Goal: Transaction & Acquisition: Download file/media

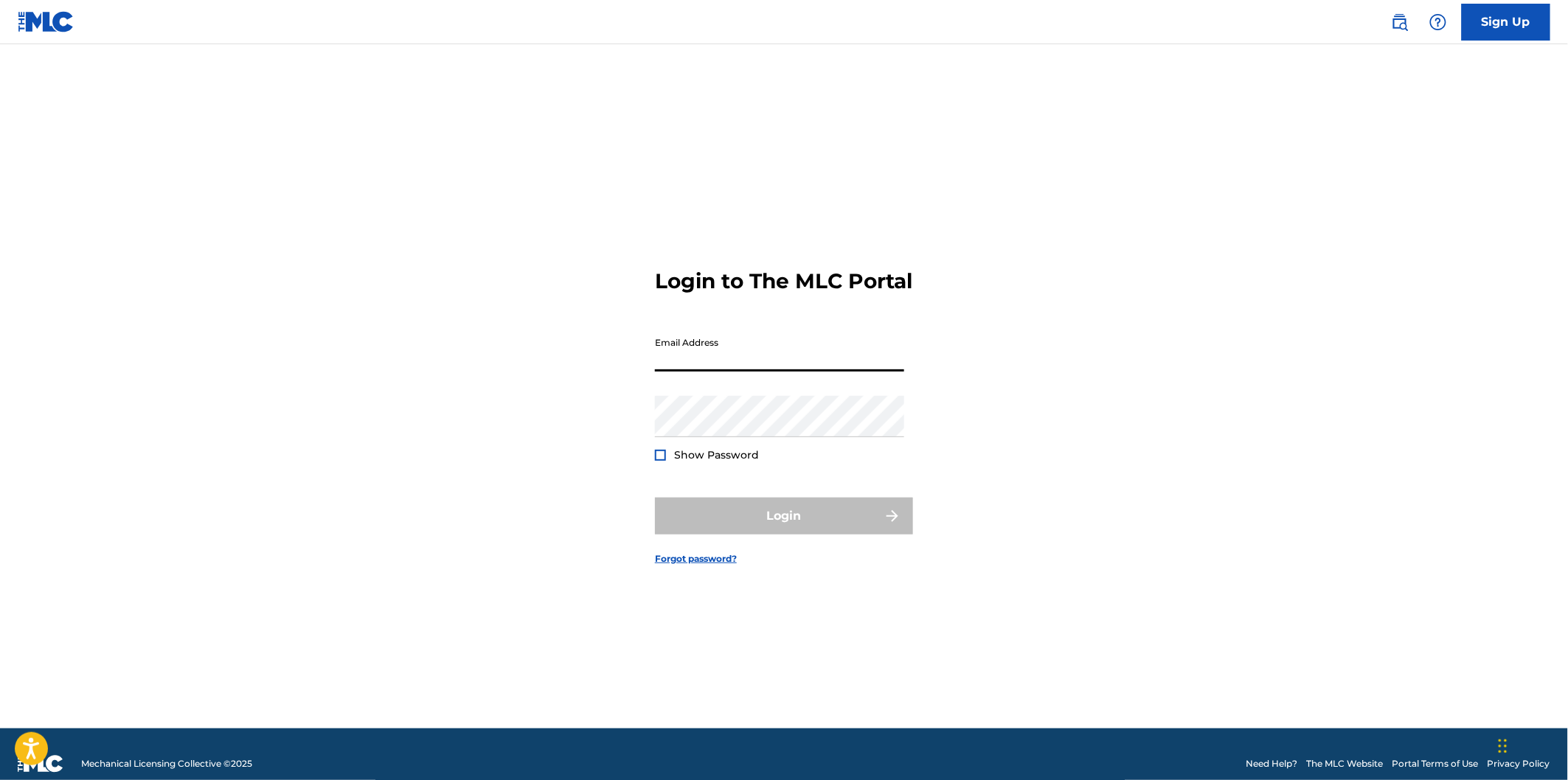
type input "[EMAIL_ADDRESS][DOMAIN_NAME]"
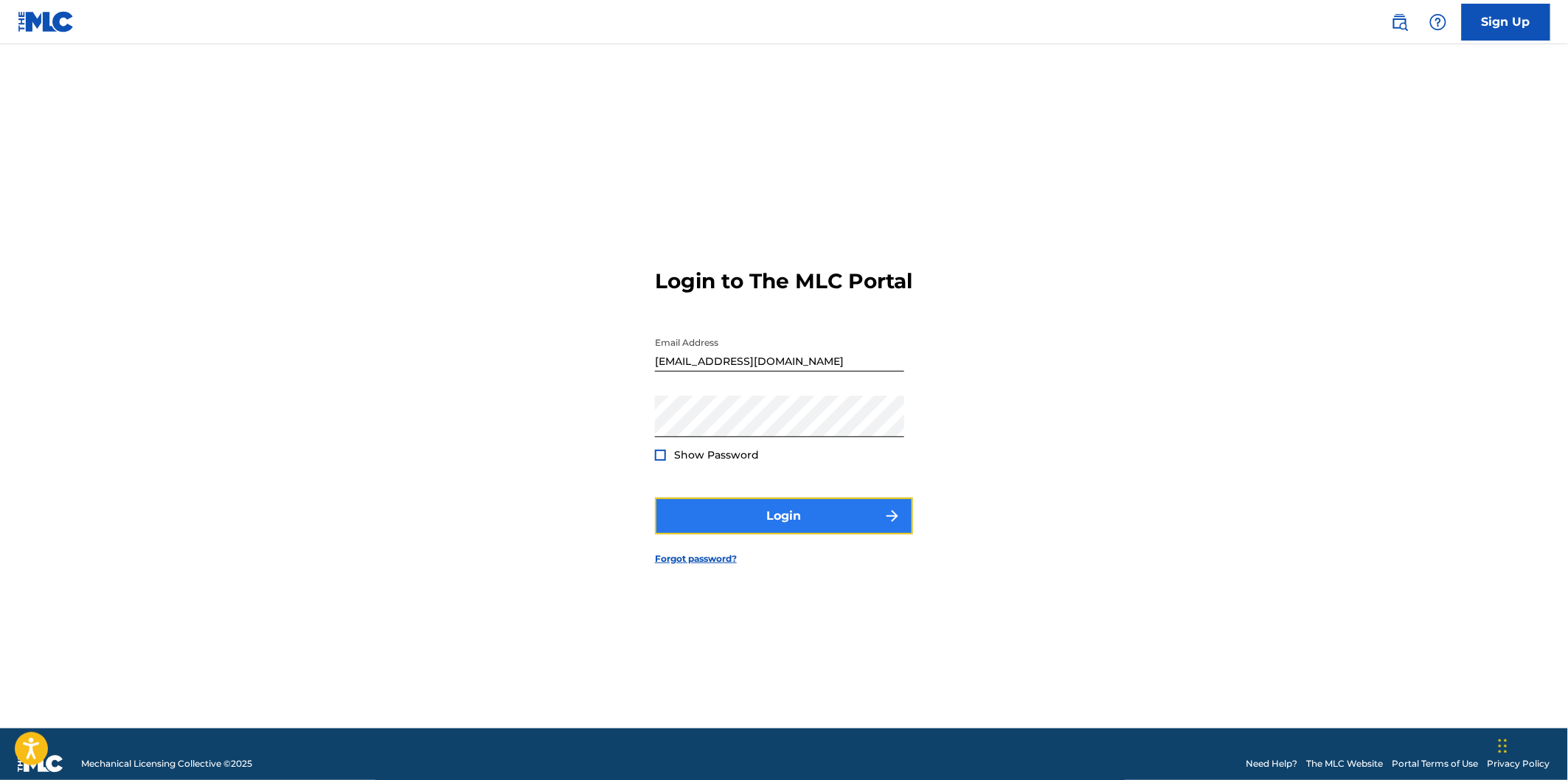
click at [785, 526] on button "Login" at bounding box center [784, 516] width 258 height 37
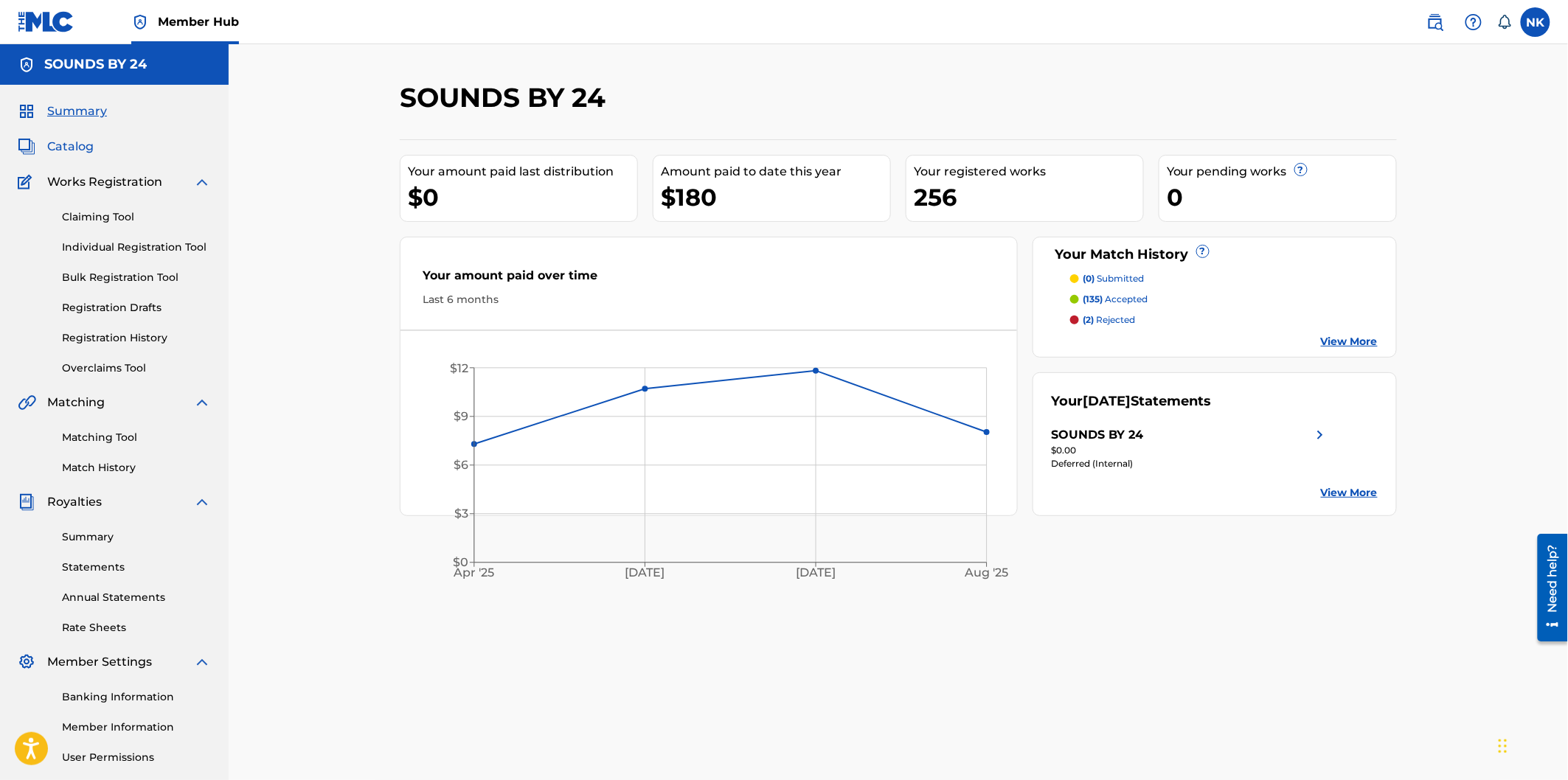
click at [80, 143] on span "Catalog" at bounding box center [70, 147] width 46 height 18
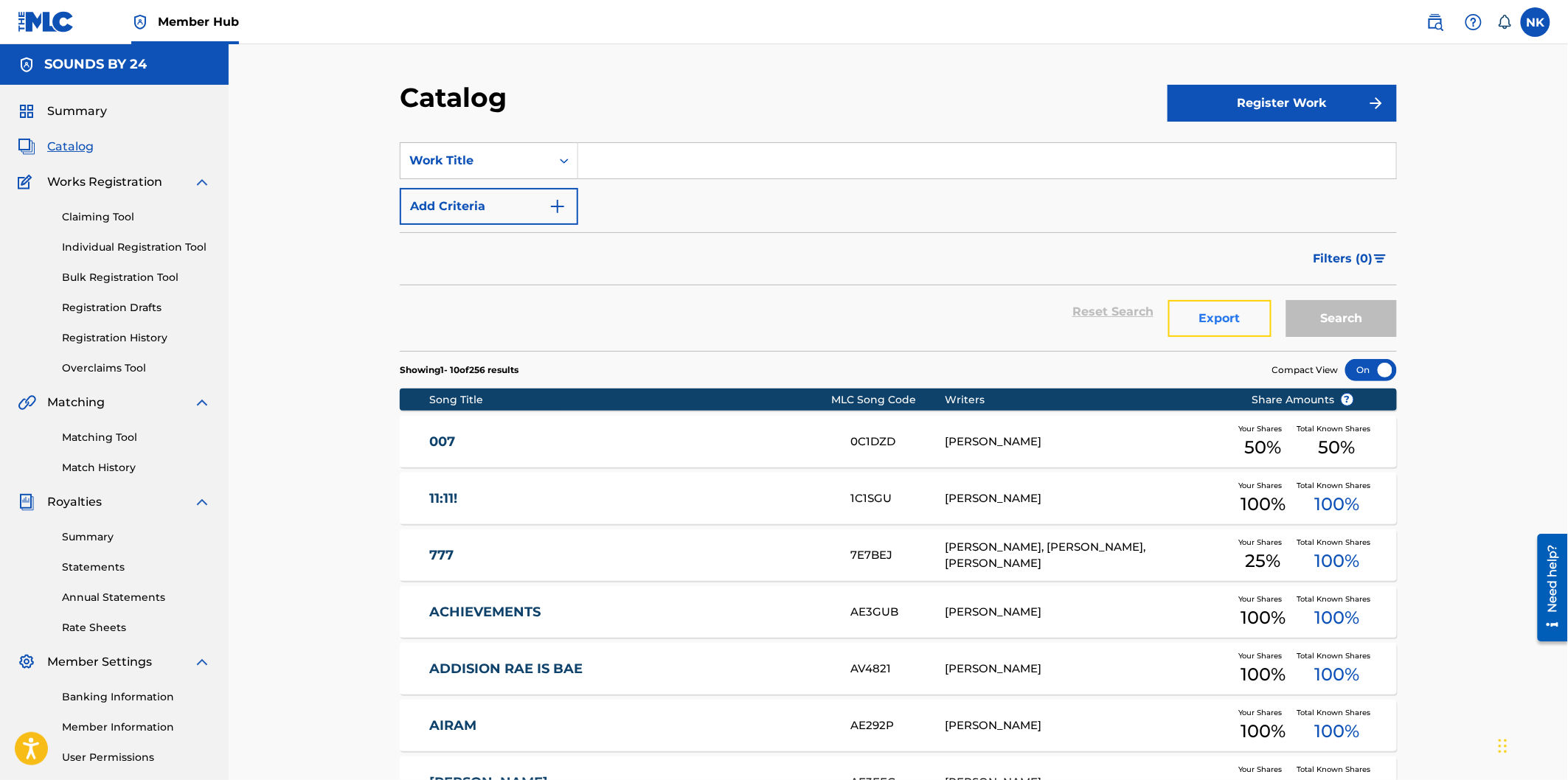
click at [1221, 318] on button "Export" at bounding box center [1219, 318] width 103 height 37
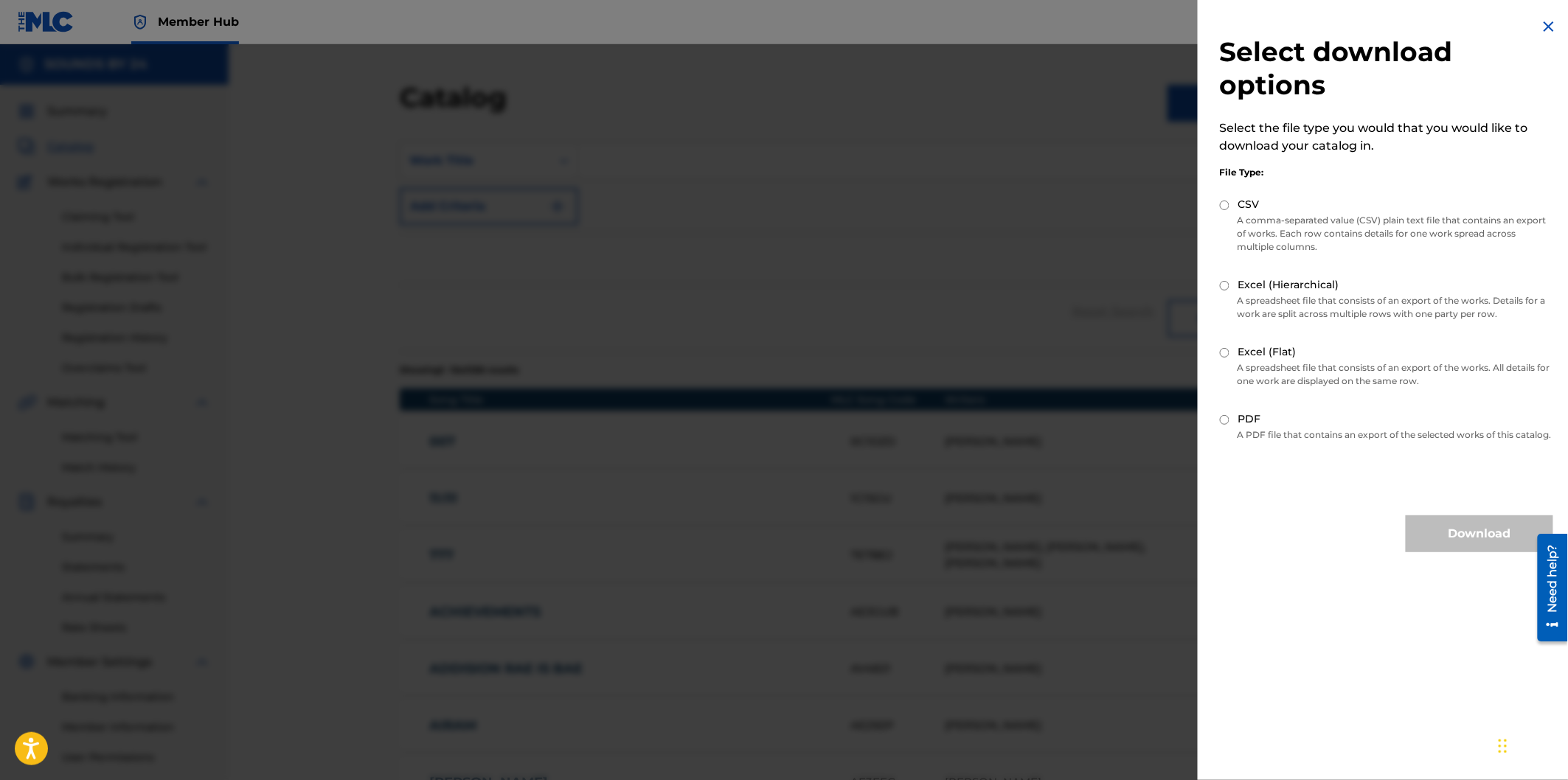
click at [1249, 351] on label "Excel (Flat)" at bounding box center [1267, 351] width 59 height 15
click at [1229, 351] on input "Excel (Flat)" at bounding box center [1225, 353] width 10 height 10
radio input "true"
click at [1439, 538] on button "Download" at bounding box center [1479, 534] width 147 height 37
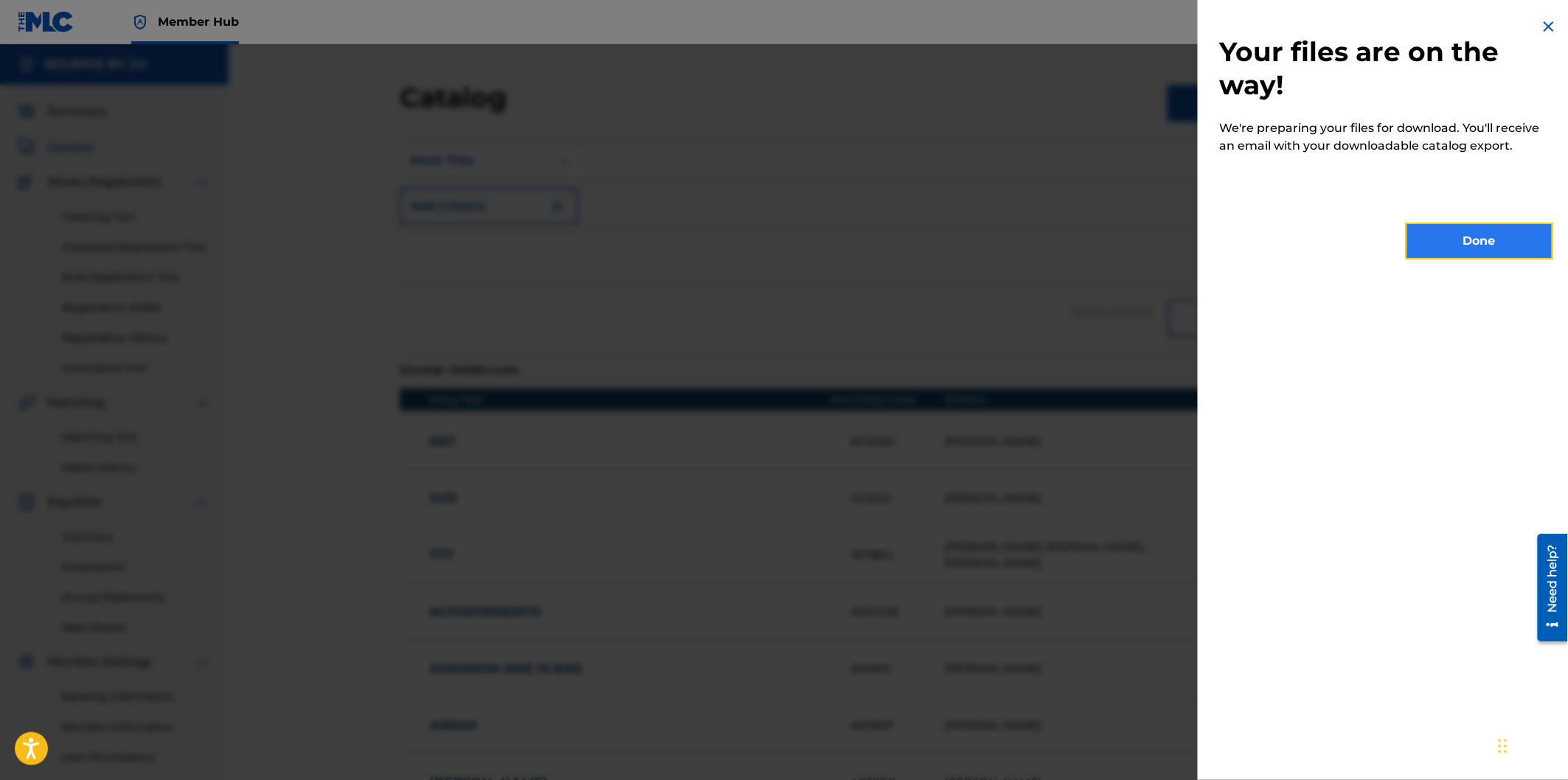
click at [1495, 240] on button "Done" at bounding box center [1479, 241] width 147 height 37
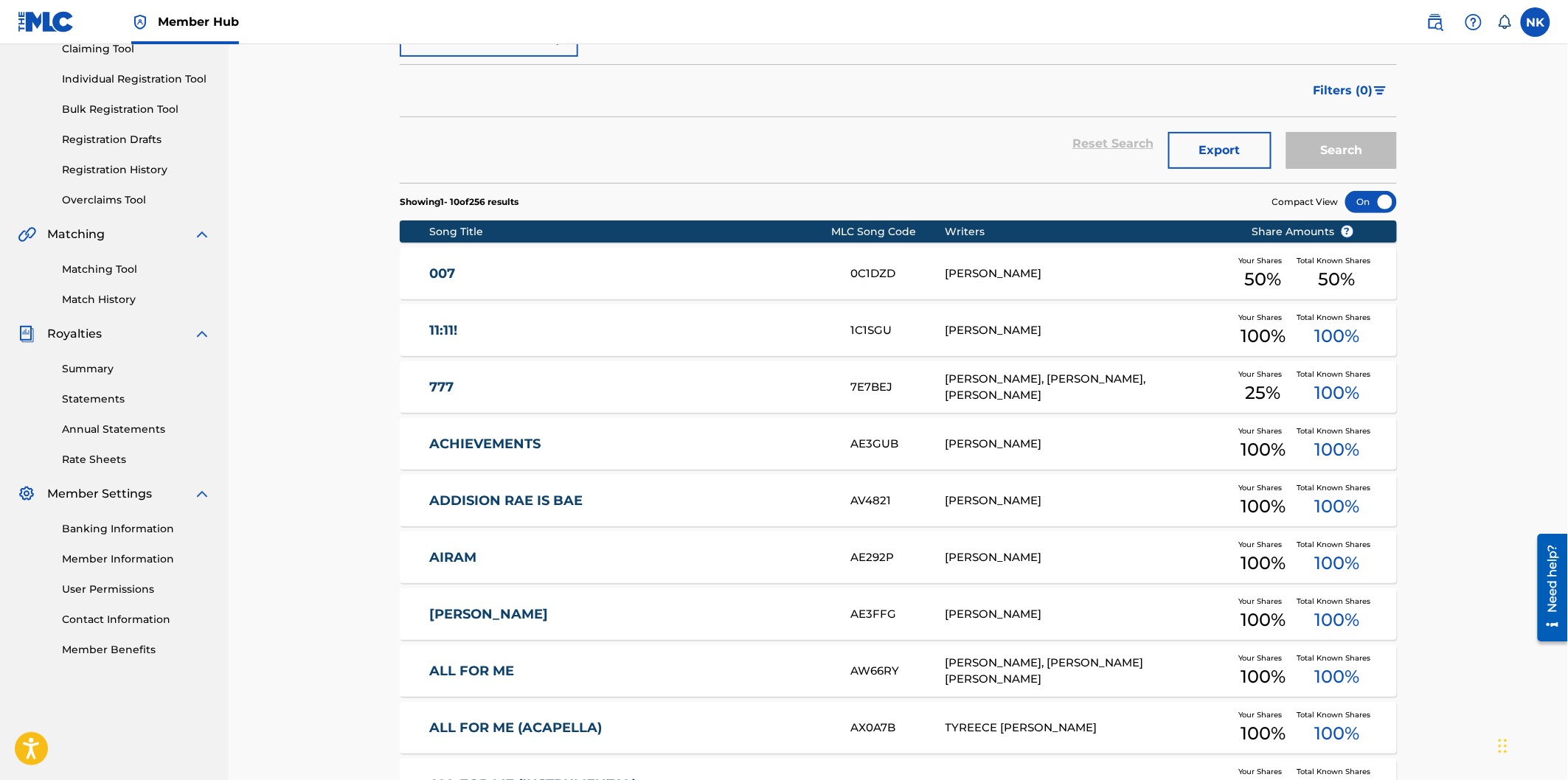
scroll to position [344, 0]
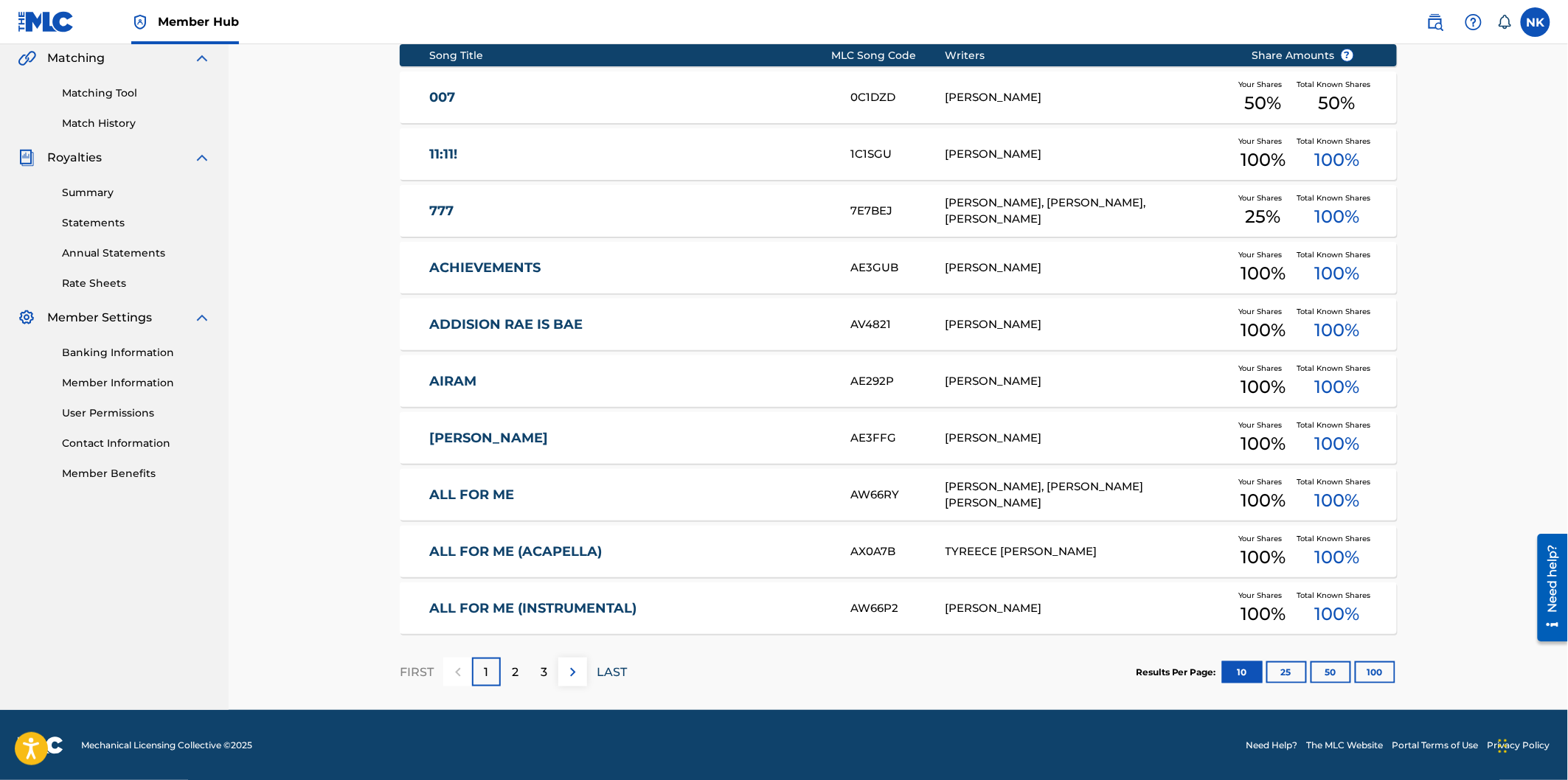
click at [605, 675] on p "LAST" at bounding box center [612, 672] width 30 height 18
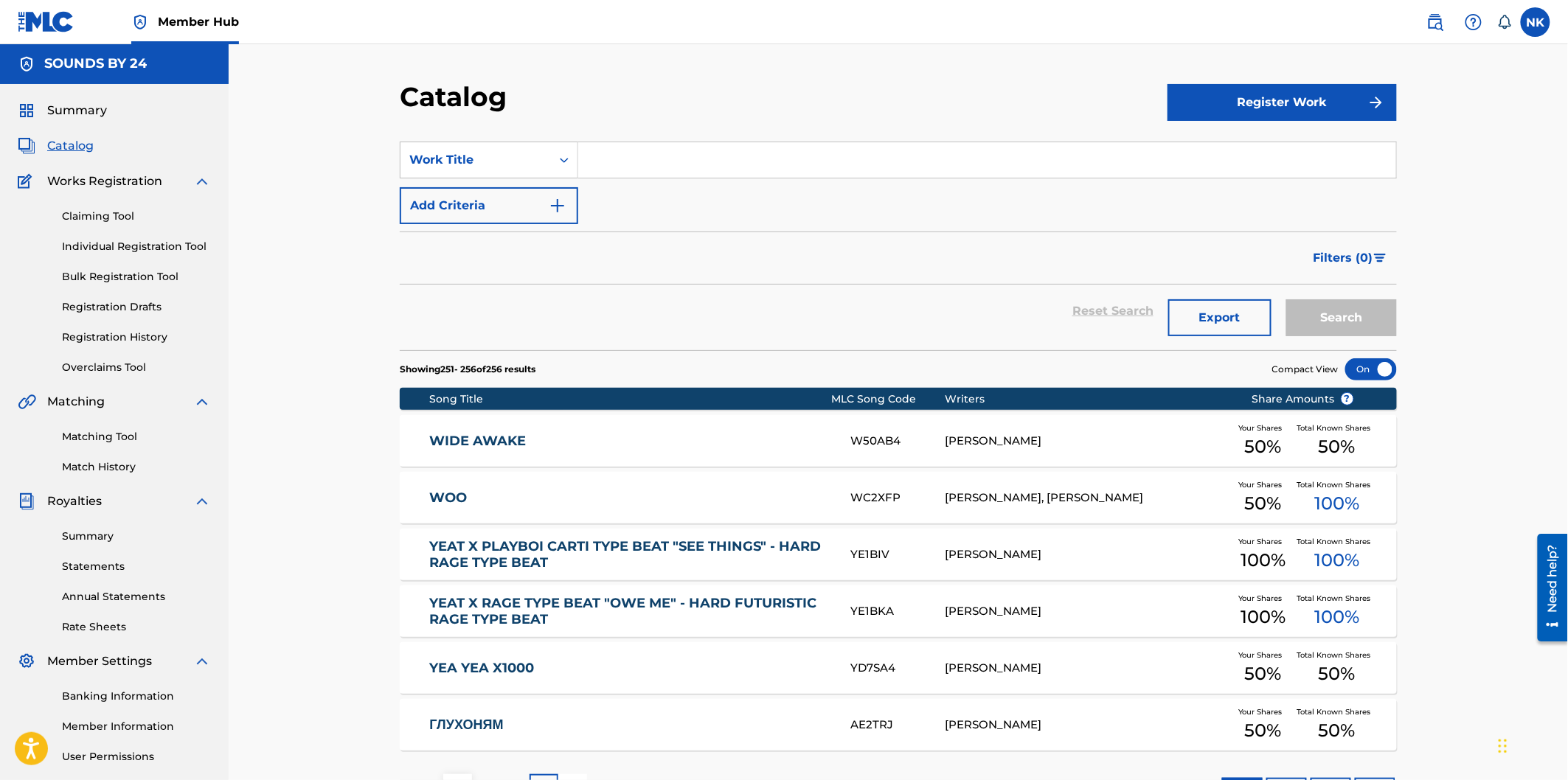
scroll to position [0, 0]
click at [93, 106] on span "Summary" at bounding box center [76, 112] width 59 height 18
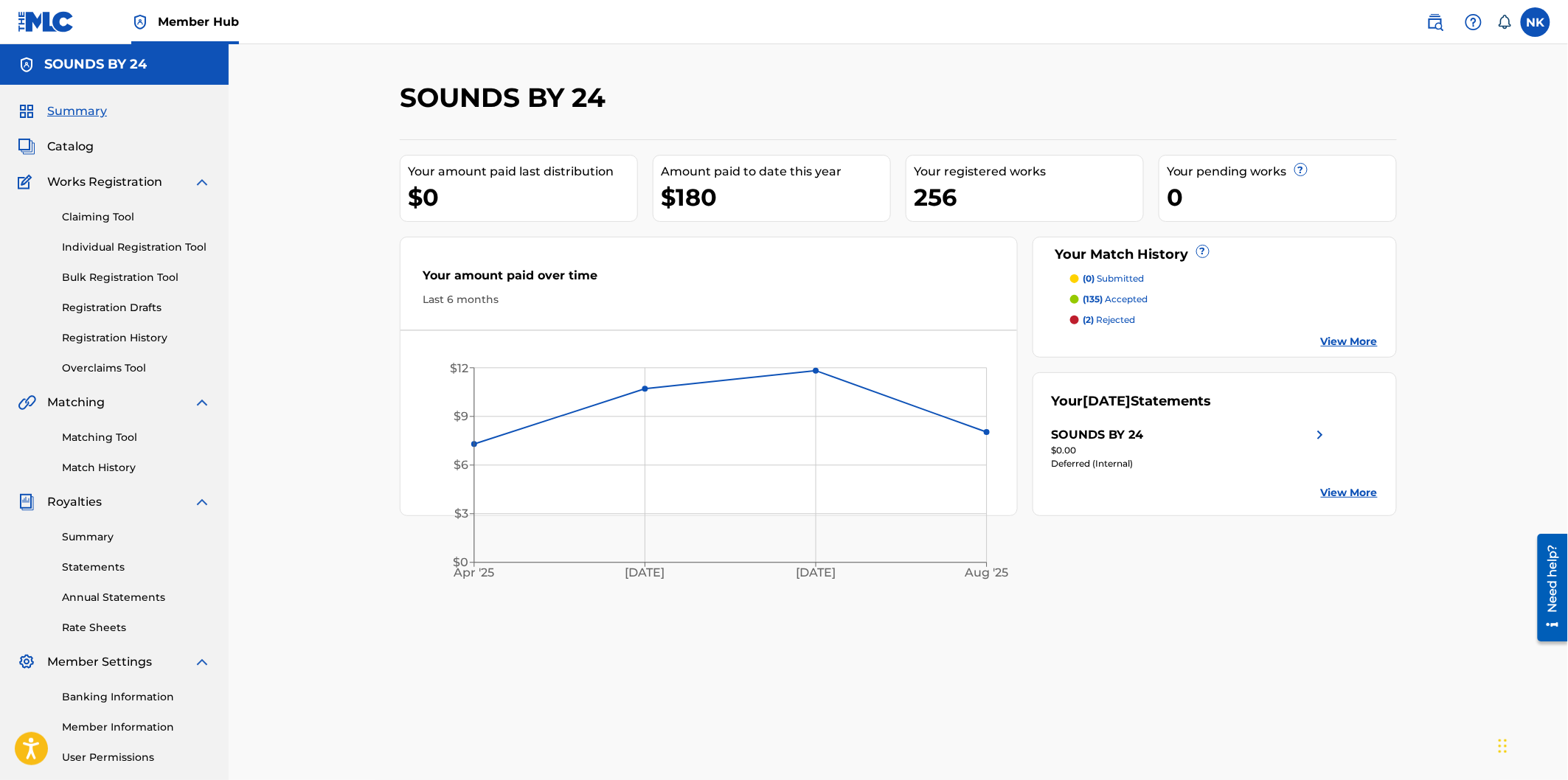
scroll to position [82, 0]
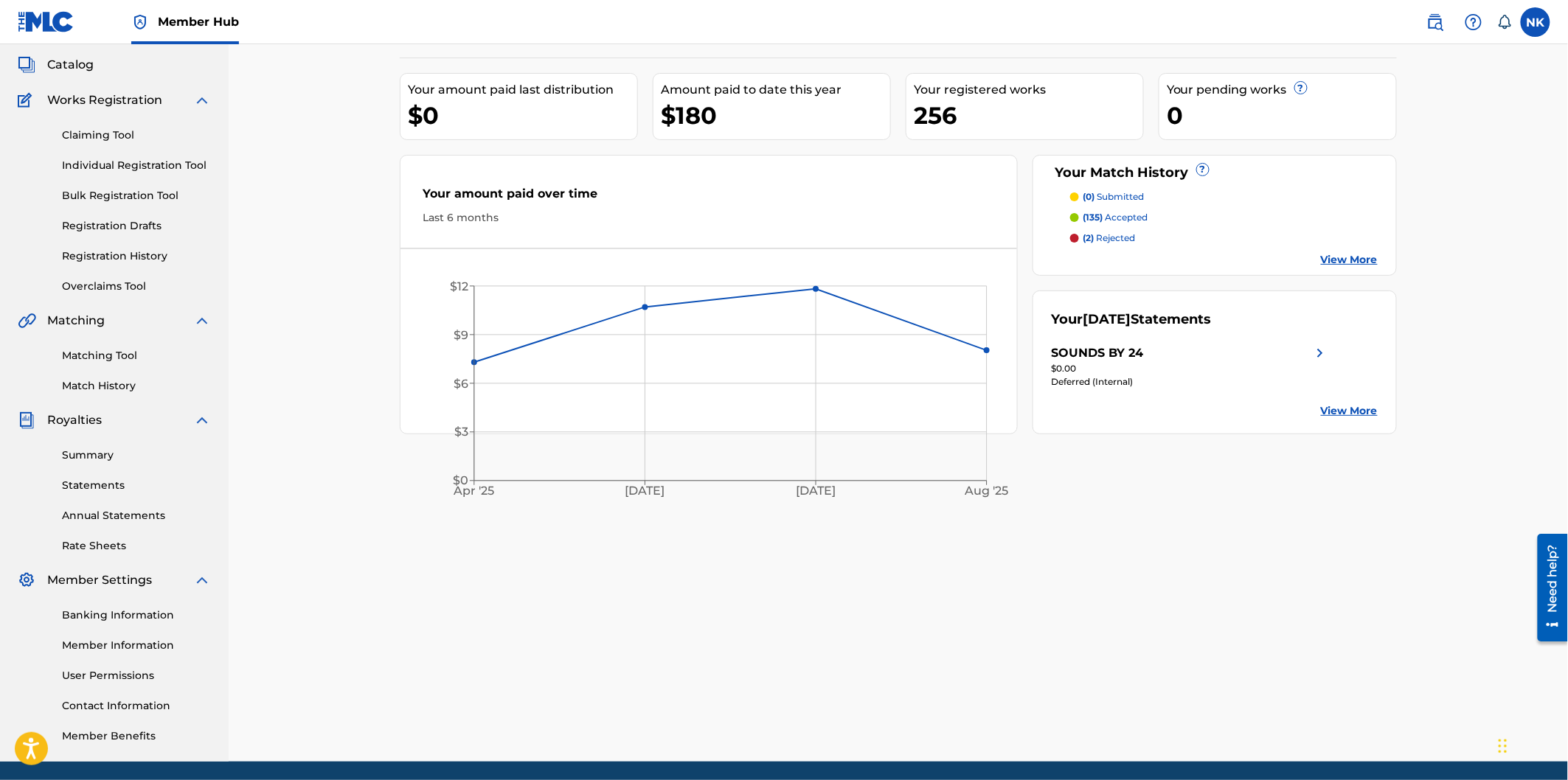
click at [1133, 363] on div "$0.00" at bounding box center [1190, 368] width 278 height 13
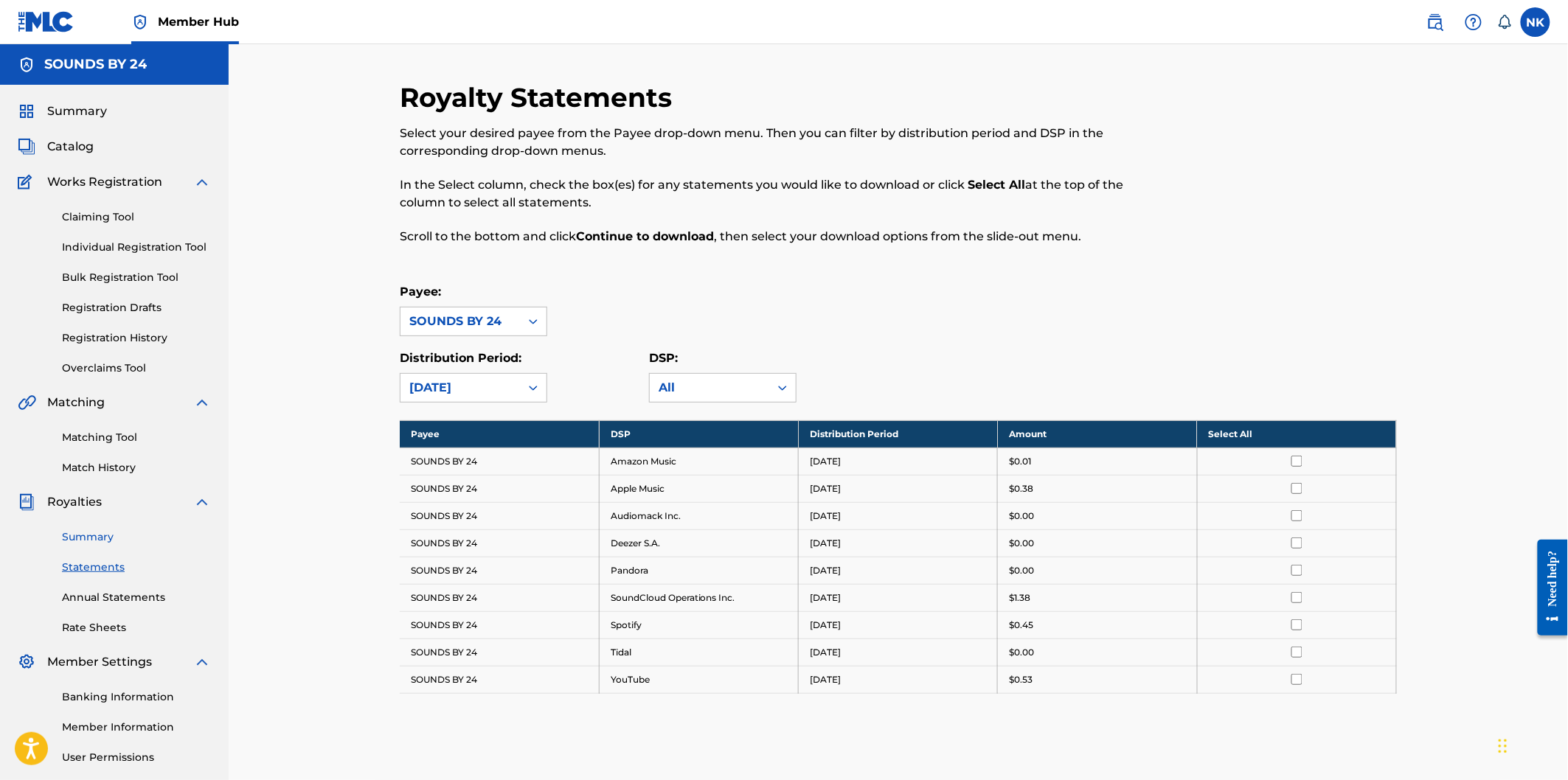
click at [106, 536] on link "Summary" at bounding box center [137, 536] width 149 height 15
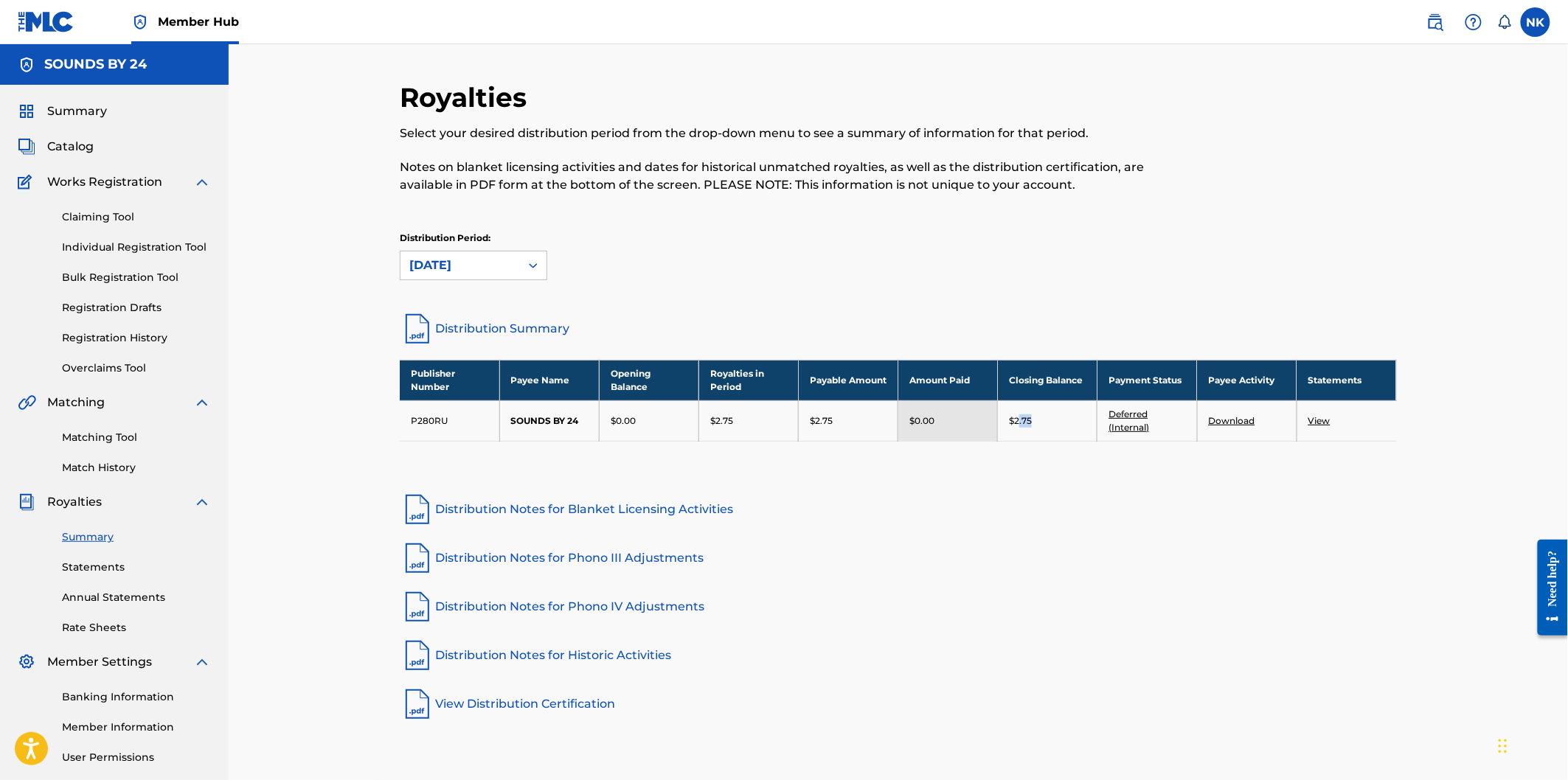
drag, startPoint x: 1030, startPoint y: 425, endPoint x: 1019, endPoint y: 425, distance: 11.0
click at [1019, 425] on p "$2.75" at bounding box center [1021, 420] width 23 height 13
click at [978, 511] on link "Distribution Notes for Blanket Licensing Activities" at bounding box center [898, 510] width 997 height 35
